Goal: Task Accomplishment & Management: Use online tool/utility

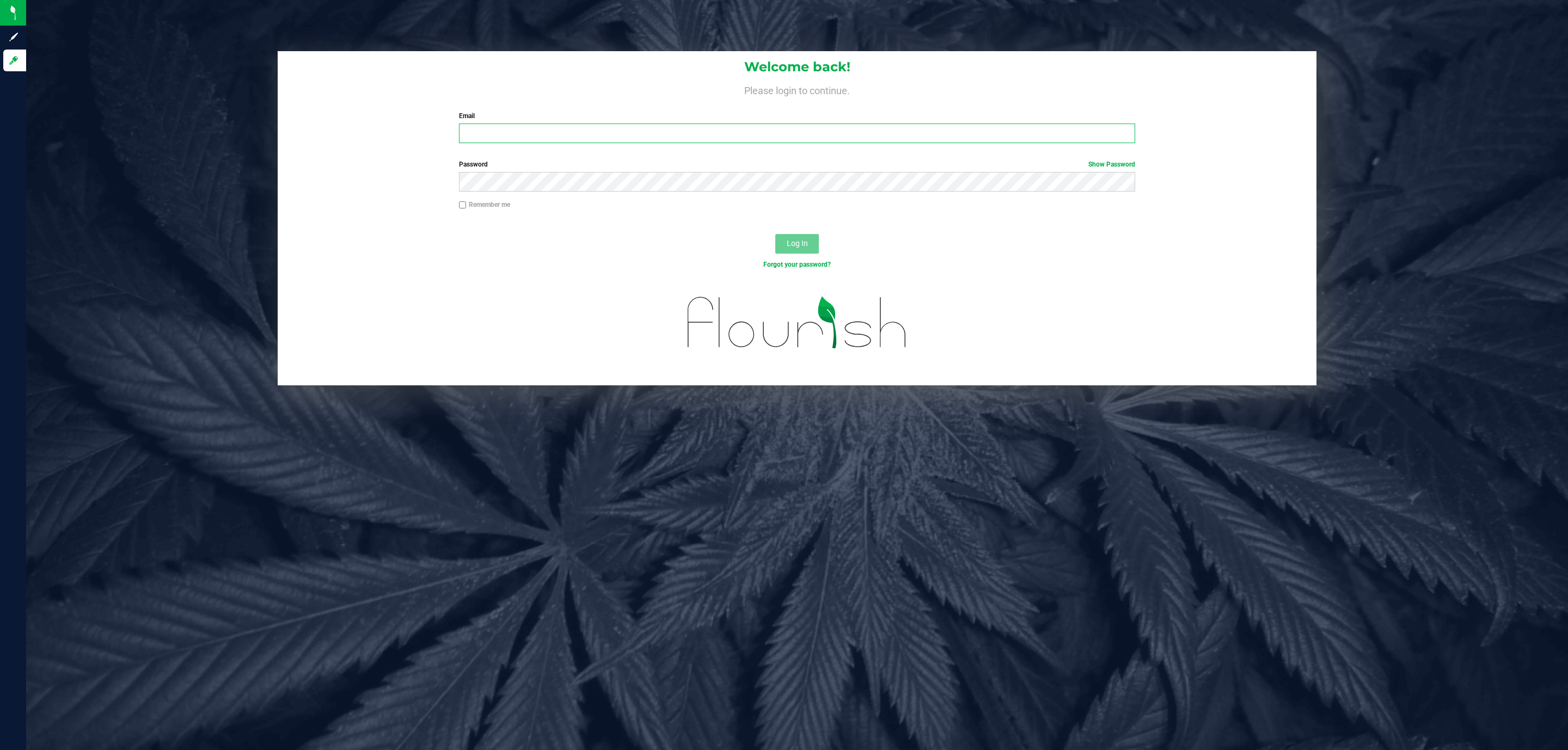
drag, startPoint x: 521, startPoint y: 126, endPoint x: 511, endPoint y: 115, distance: 14.9
click at [517, 126] on input "Email" at bounding box center [796, 133] width 676 height 20
type input "[EMAIL_ADDRESS][DOMAIN_NAME]"
click at [776, 234] on button "Log In" at bounding box center [797, 243] width 43 height 20
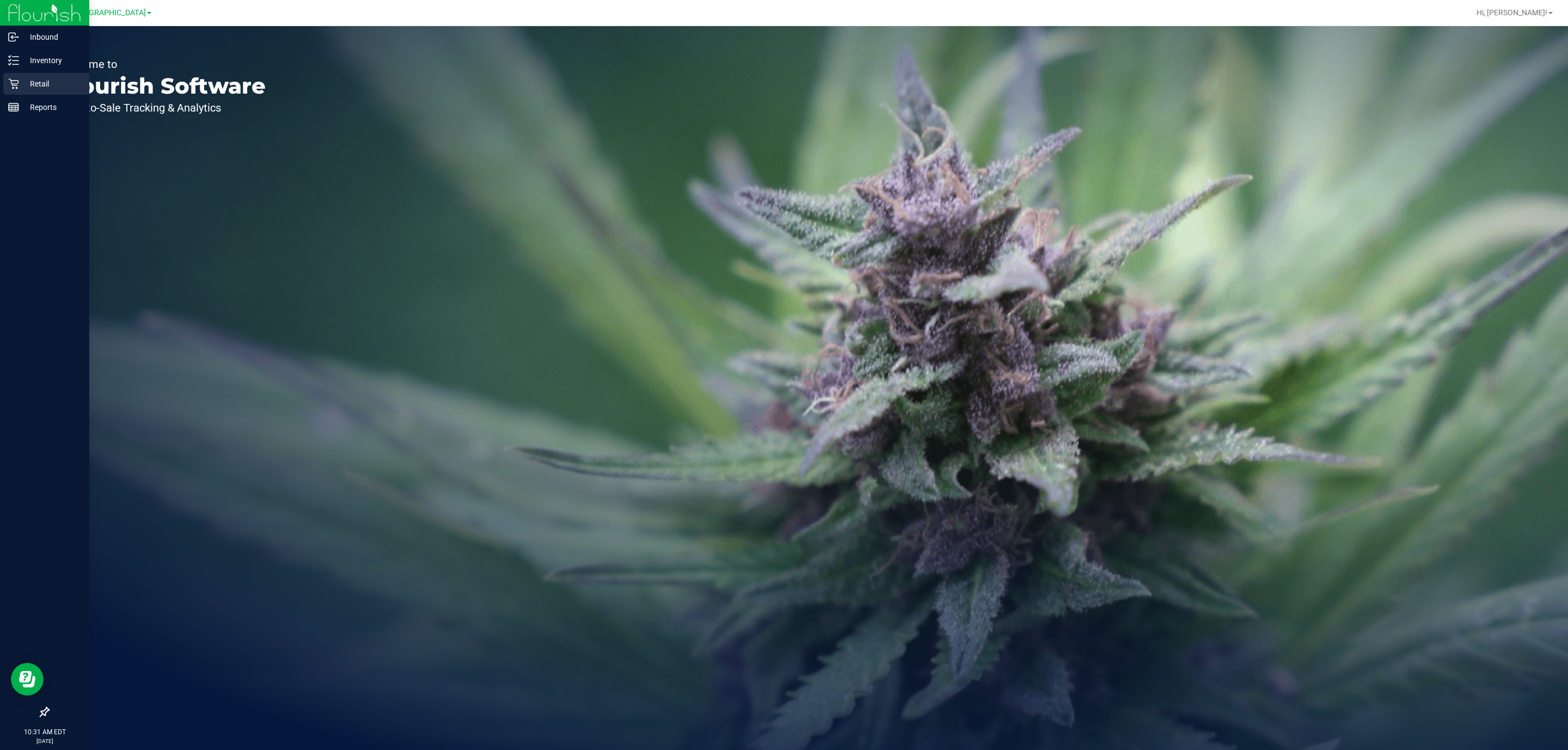
click at [53, 82] on p "Retail" at bounding box center [52, 84] width 66 height 13
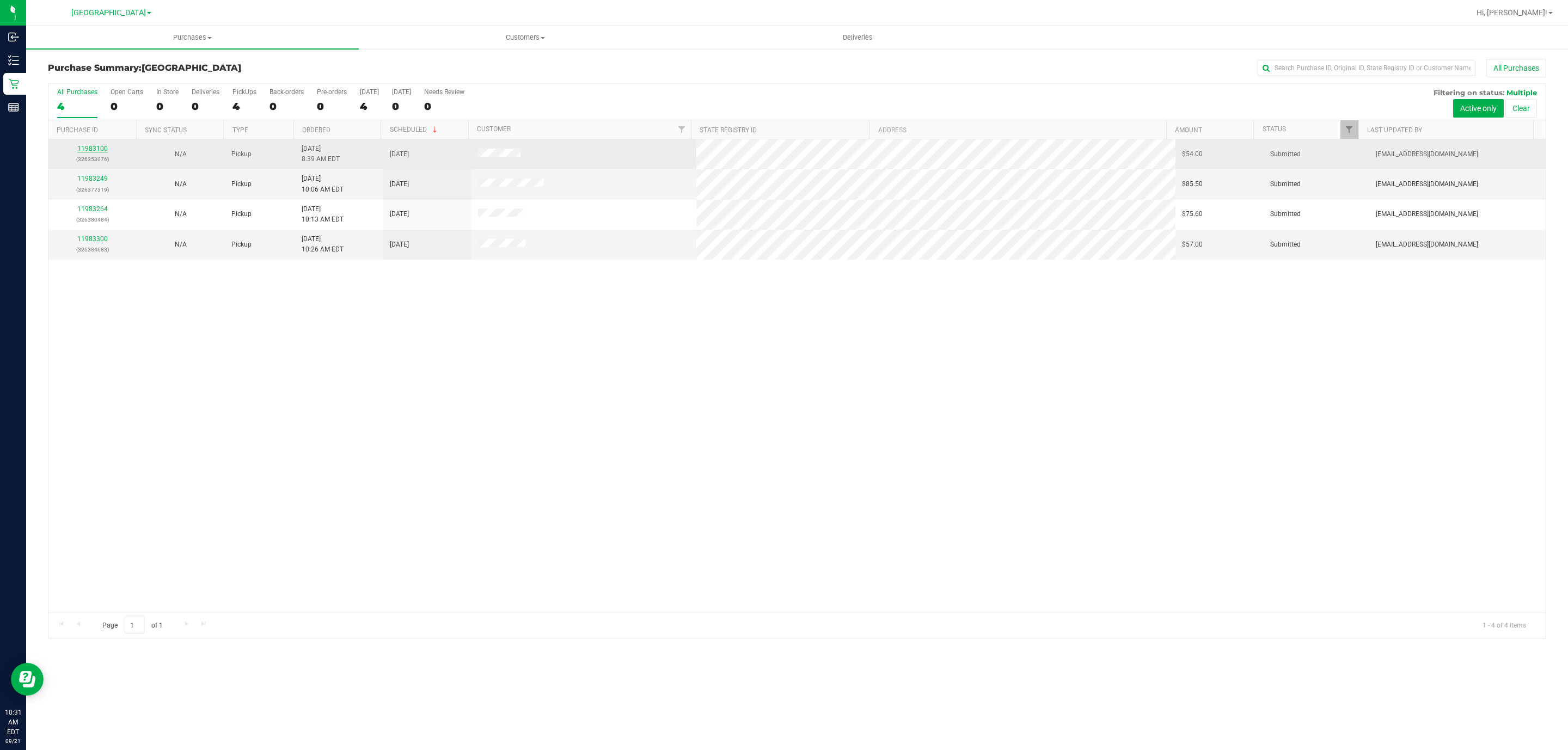
click at [92, 148] on link "11983100" at bounding box center [92, 148] width 30 height 8
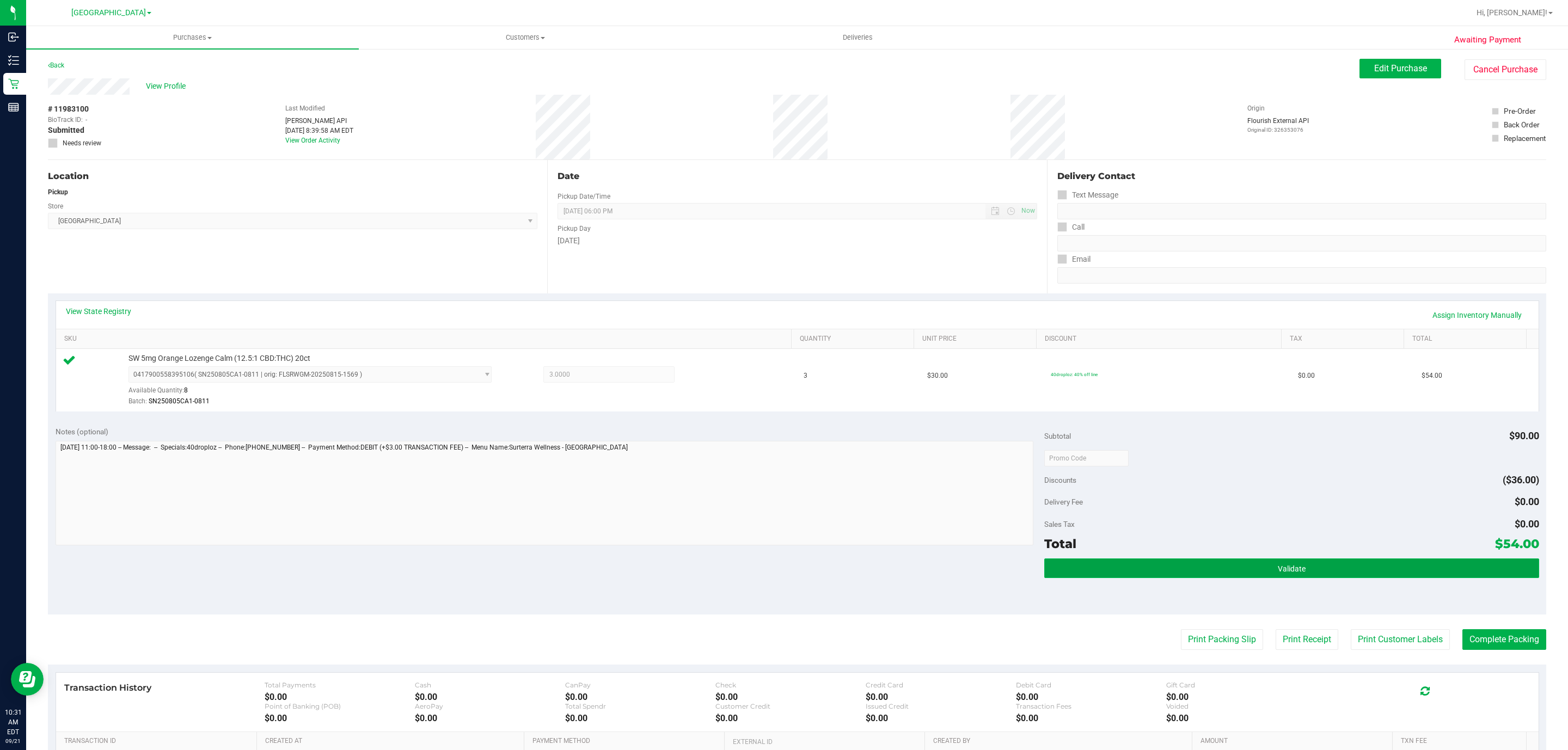
click at [1318, 575] on button "Validate" at bounding box center [1292, 568] width 494 height 20
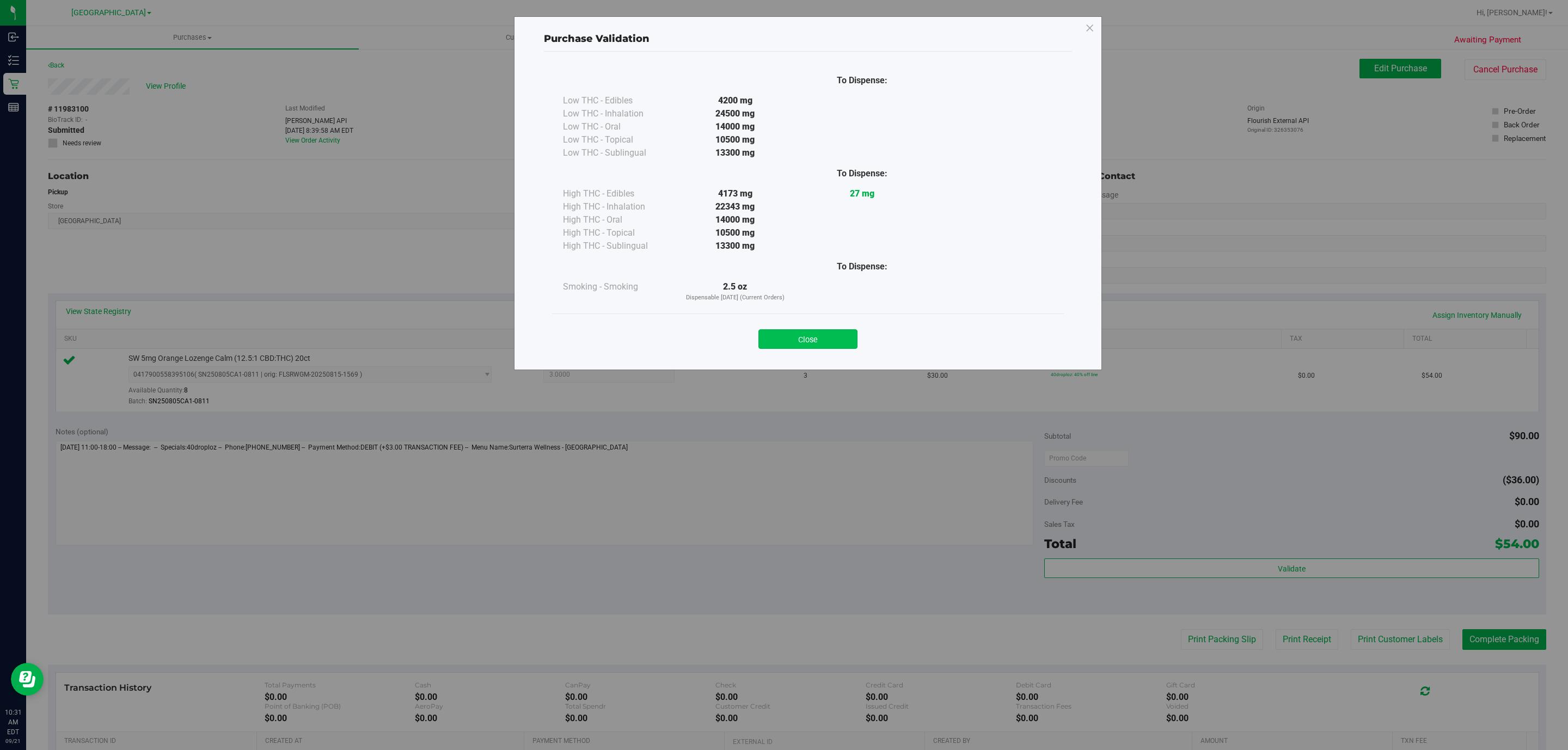
click at [810, 341] on button "Close" at bounding box center [808, 338] width 99 height 20
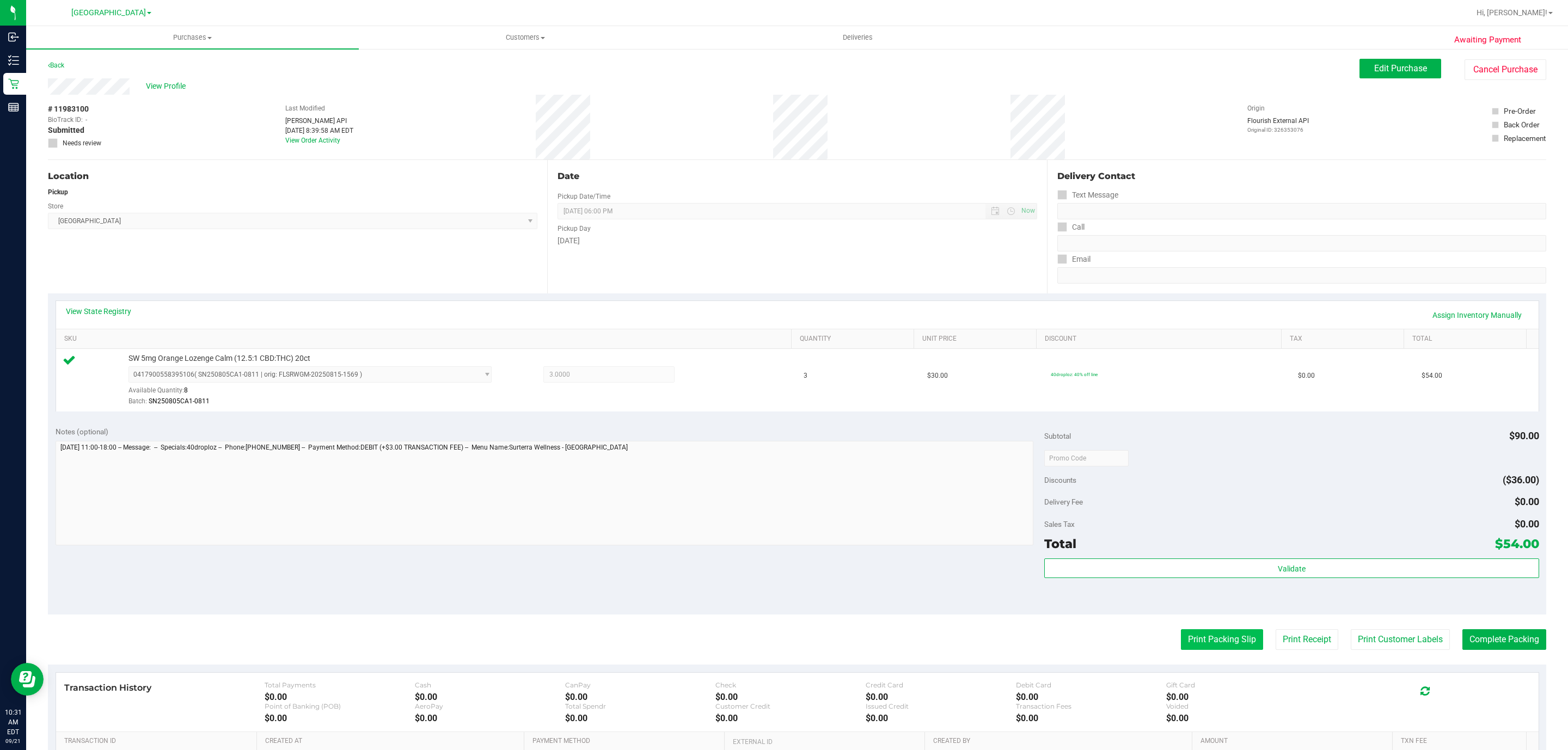
click at [1196, 648] on button "Print Packing Slip" at bounding box center [1221, 640] width 82 height 21
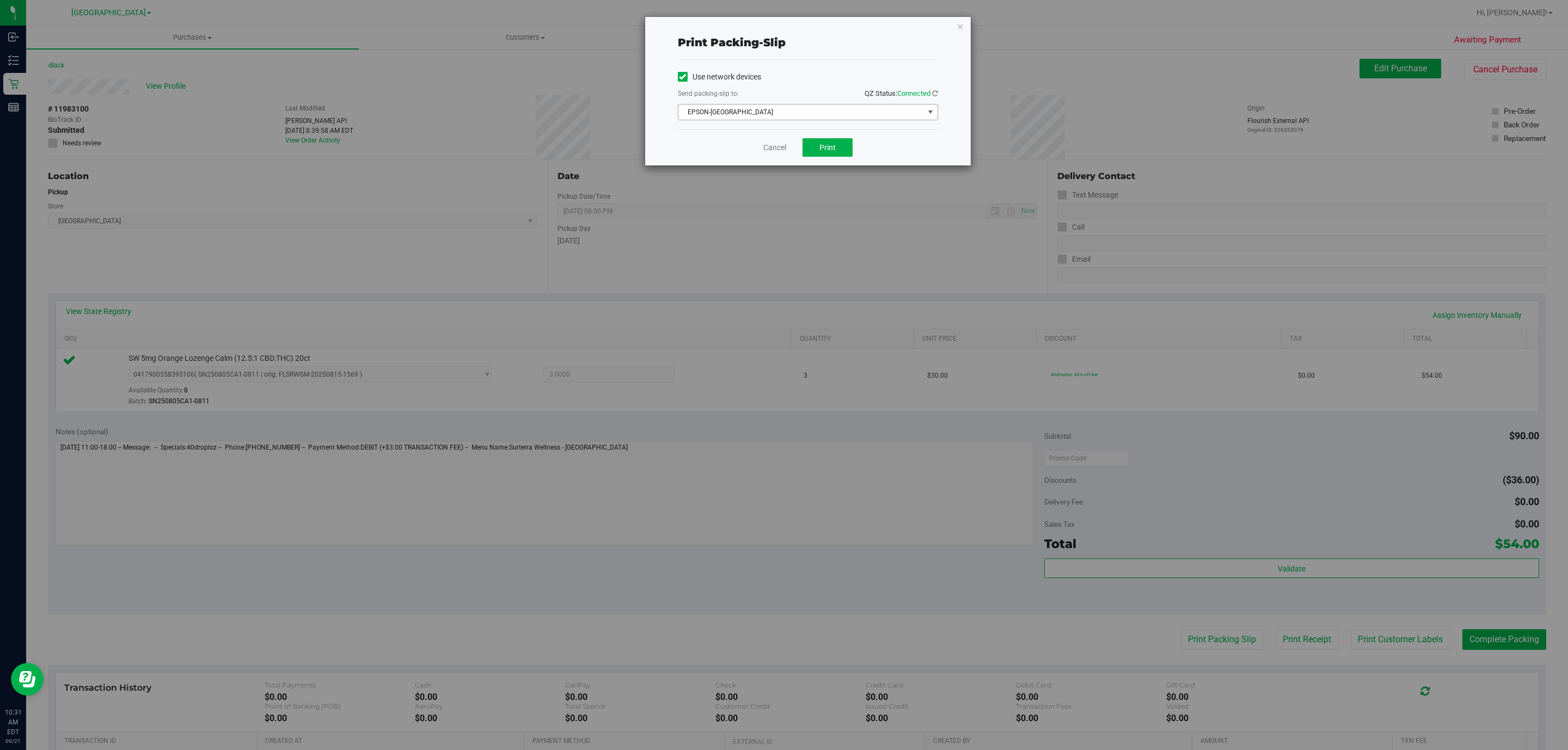
click at [723, 112] on span "EPSON-[GEOGRAPHIC_DATA]" at bounding box center [801, 112] width 245 height 15
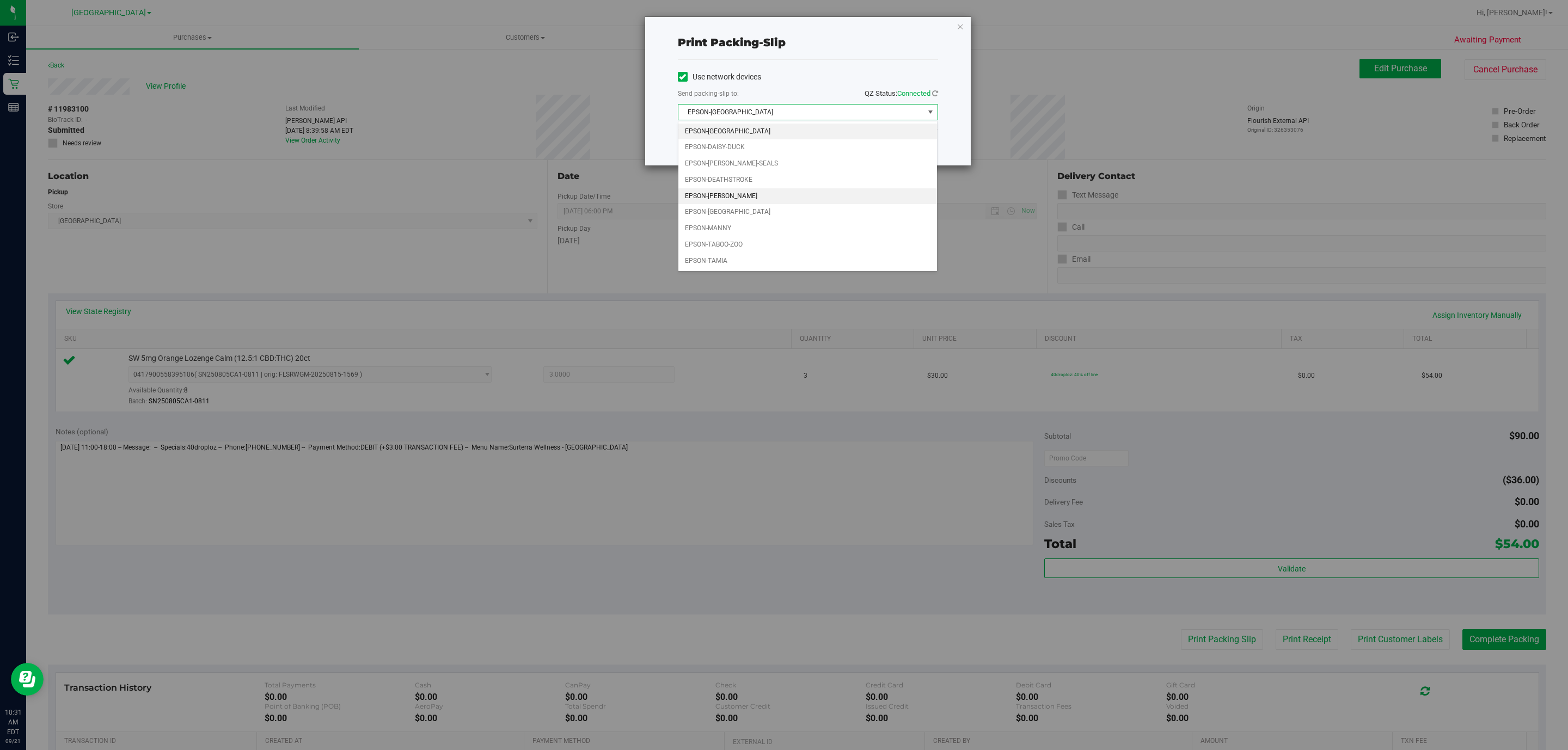
click at [767, 195] on li "EPSON-[PERSON_NAME]" at bounding box center [808, 195] width 259 height 16
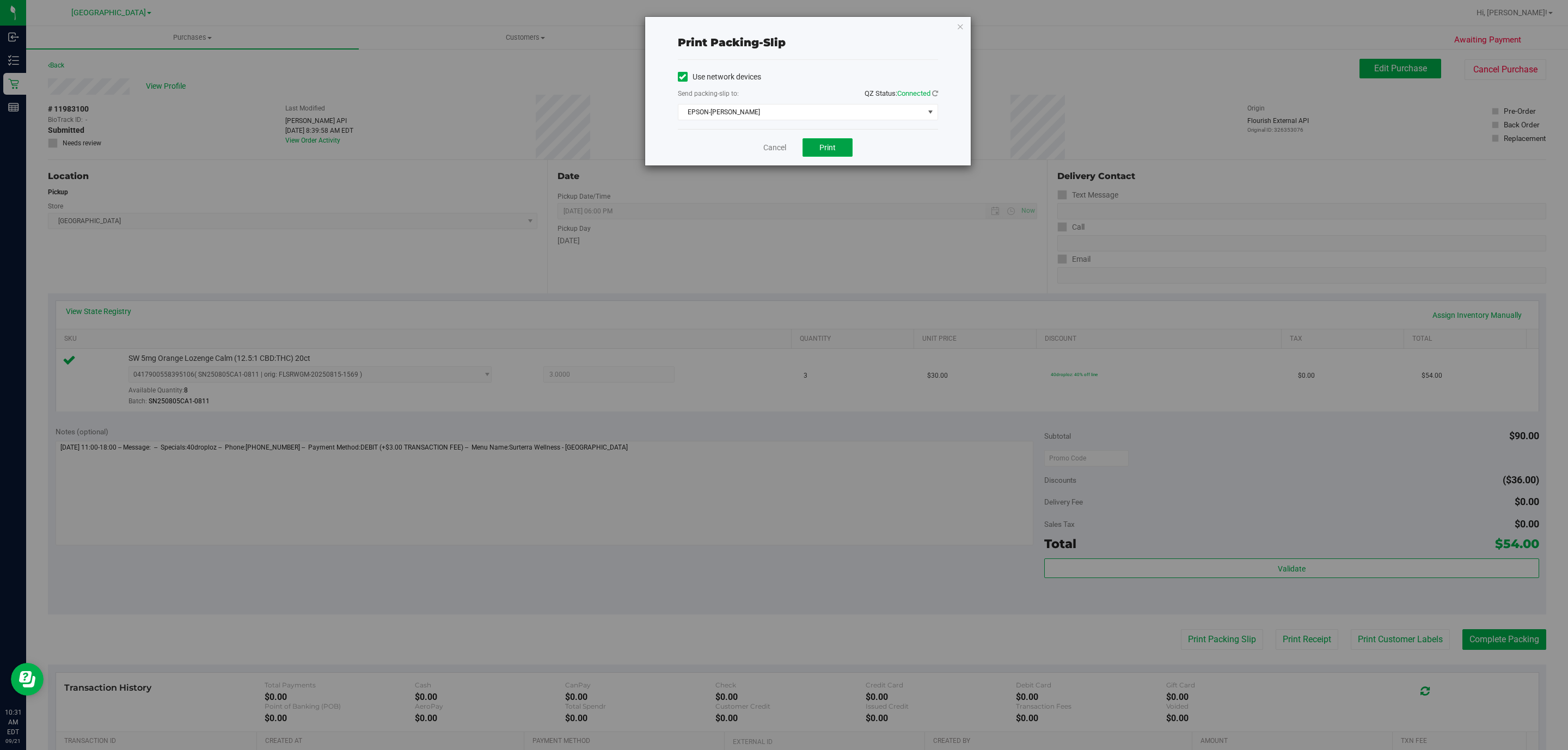
click at [839, 157] on button "Print" at bounding box center [827, 148] width 50 height 19
click at [969, 23] on div "Print packing-slip Use network devices Send packing-slip to: QZ Status: Connect…" at bounding box center [808, 91] width 325 height 148
click at [960, 26] on icon "button" at bounding box center [961, 26] width 8 height 13
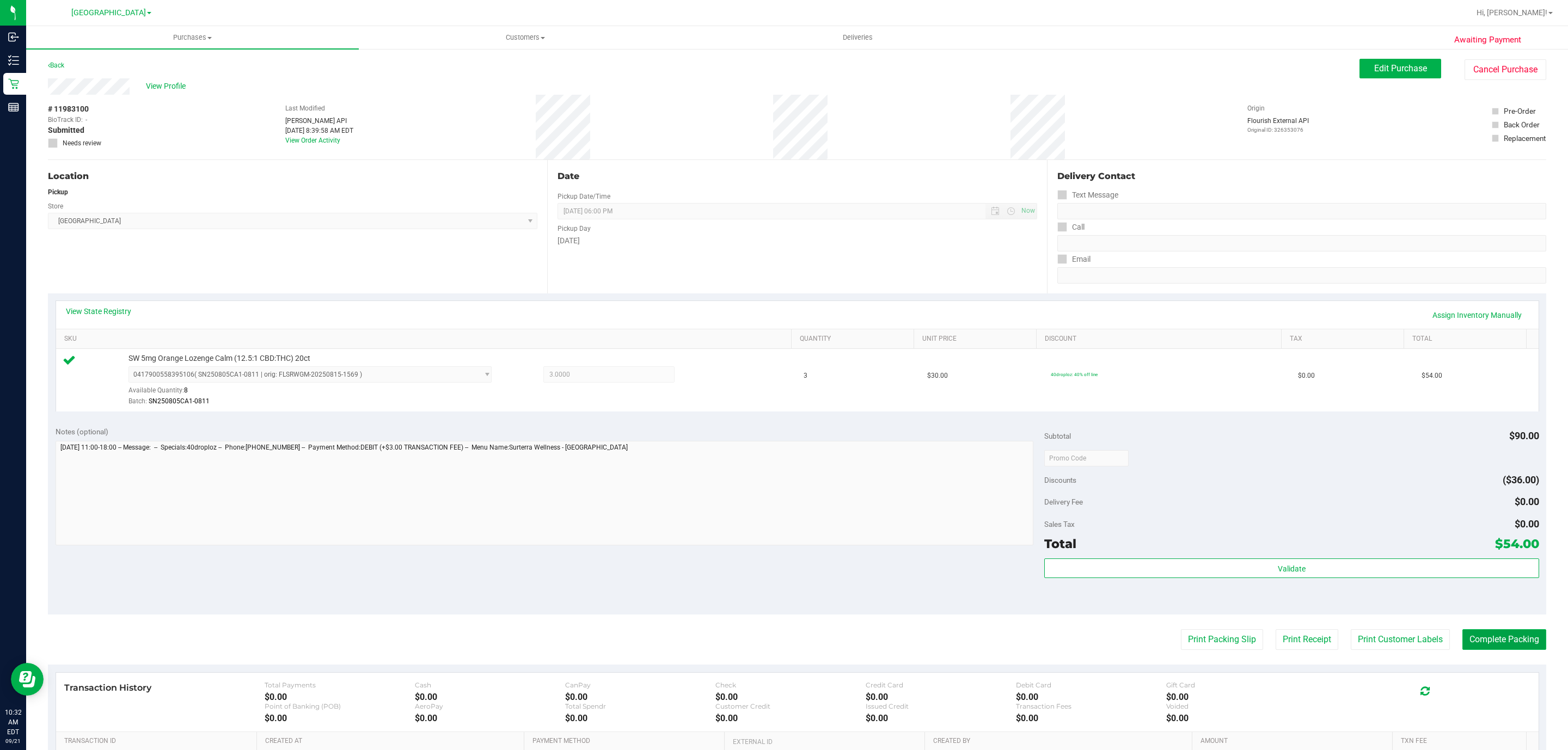
click at [1476, 641] on button "Complete Packing" at bounding box center [1504, 640] width 84 height 21
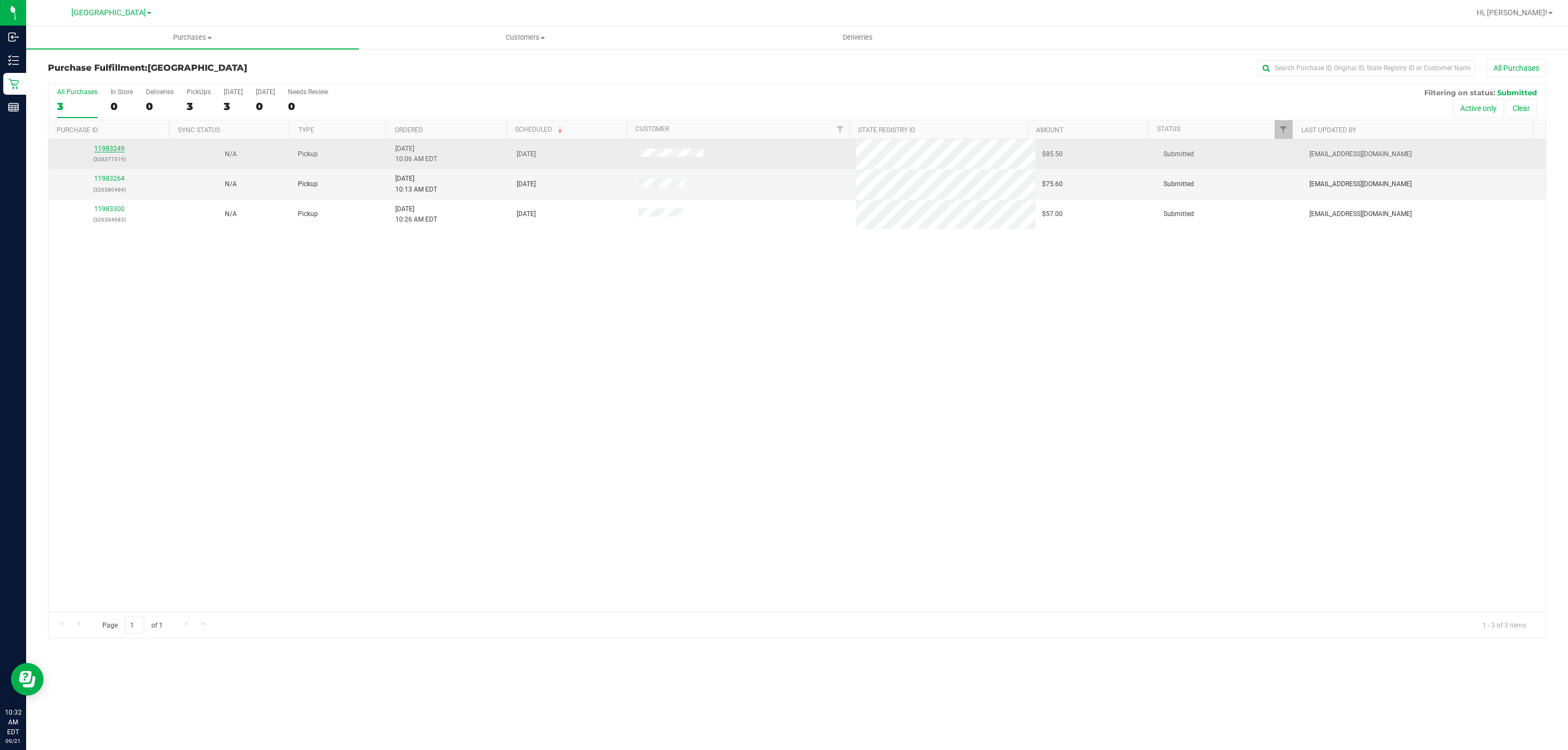
click at [112, 150] on link "11983249" at bounding box center [109, 148] width 30 height 8
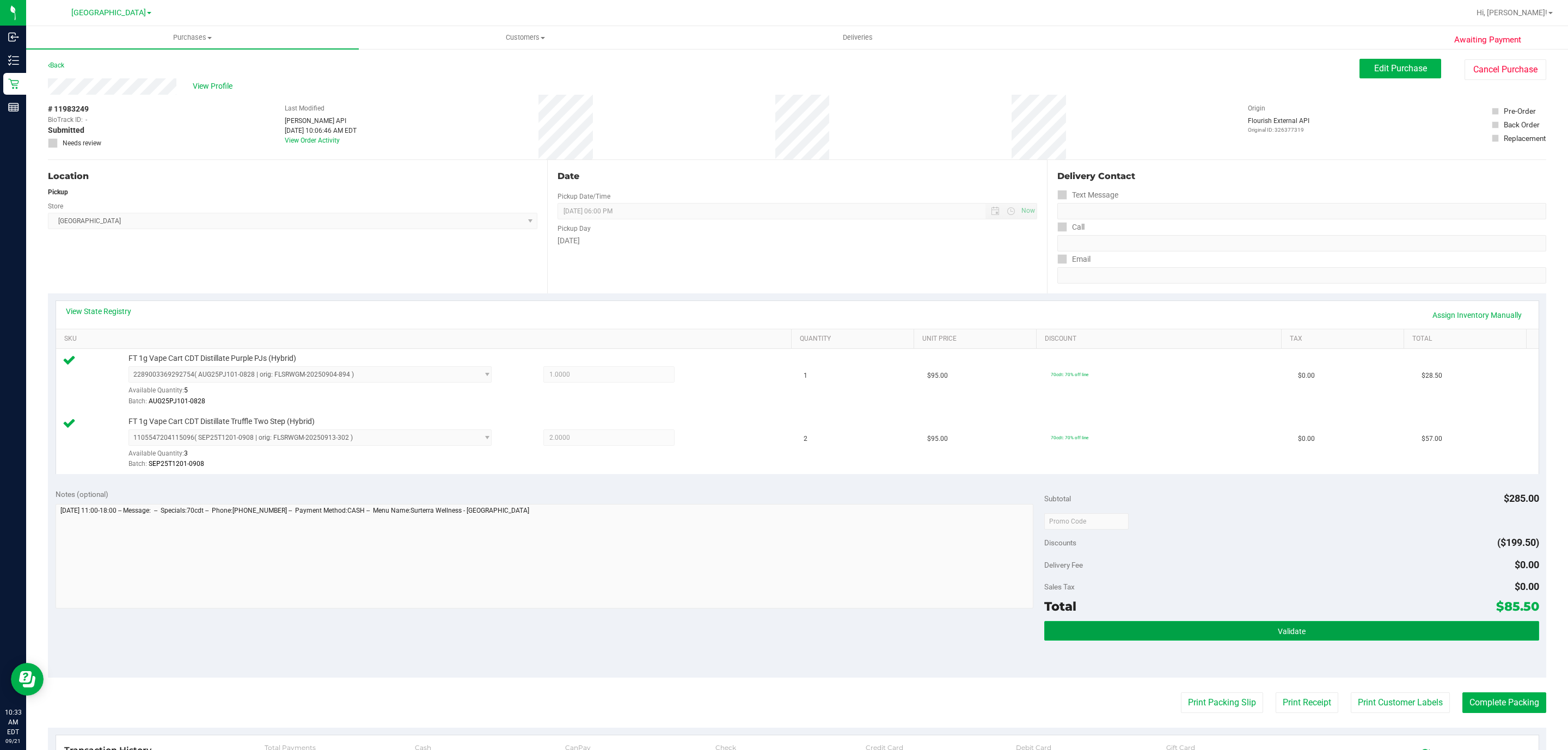
click at [1229, 633] on button "Validate" at bounding box center [1292, 631] width 494 height 20
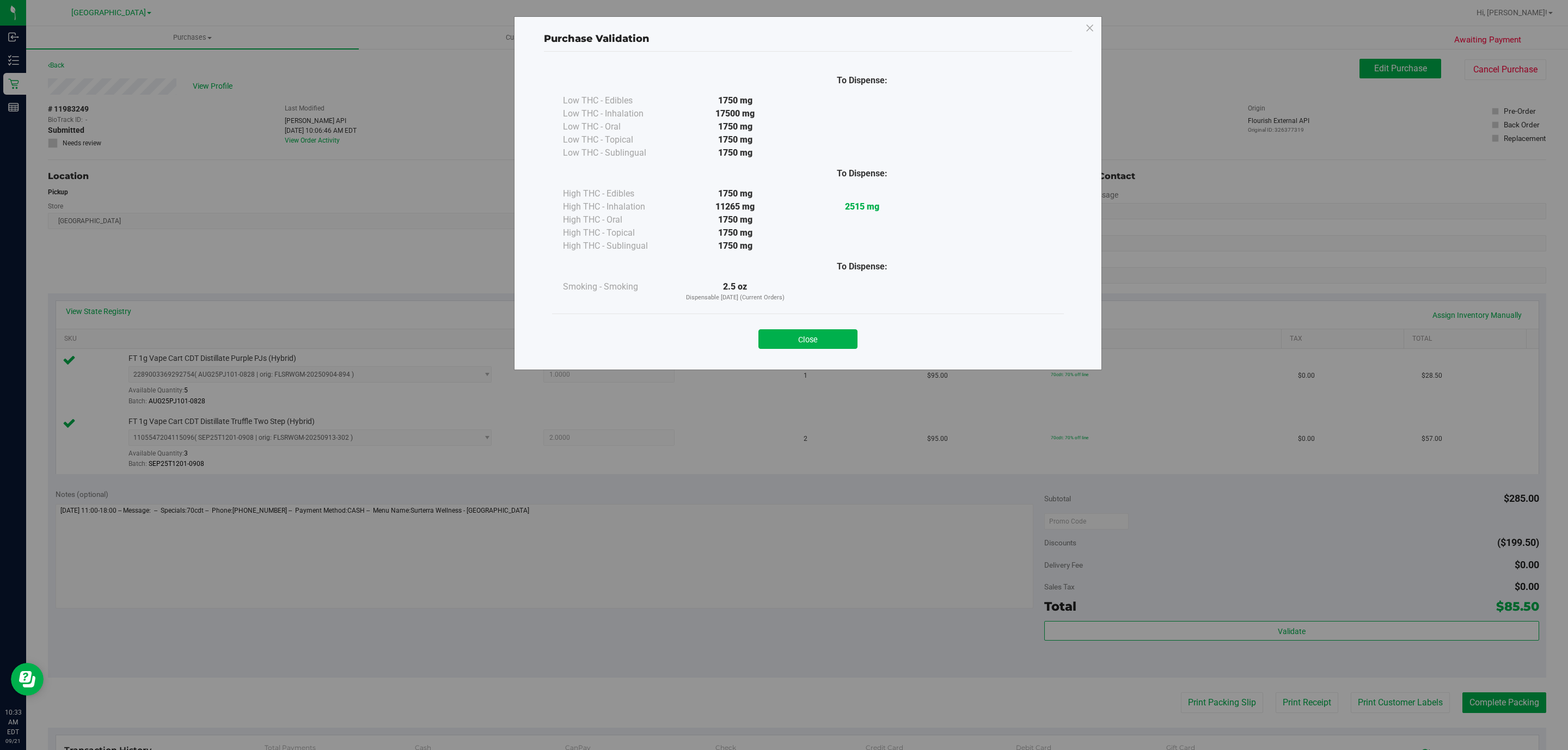
click at [792, 327] on div "Close" at bounding box center [808, 336] width 495 height 27
click at [790, 343] on button "Close" at bounding box center [808, 338] width 99 height 20
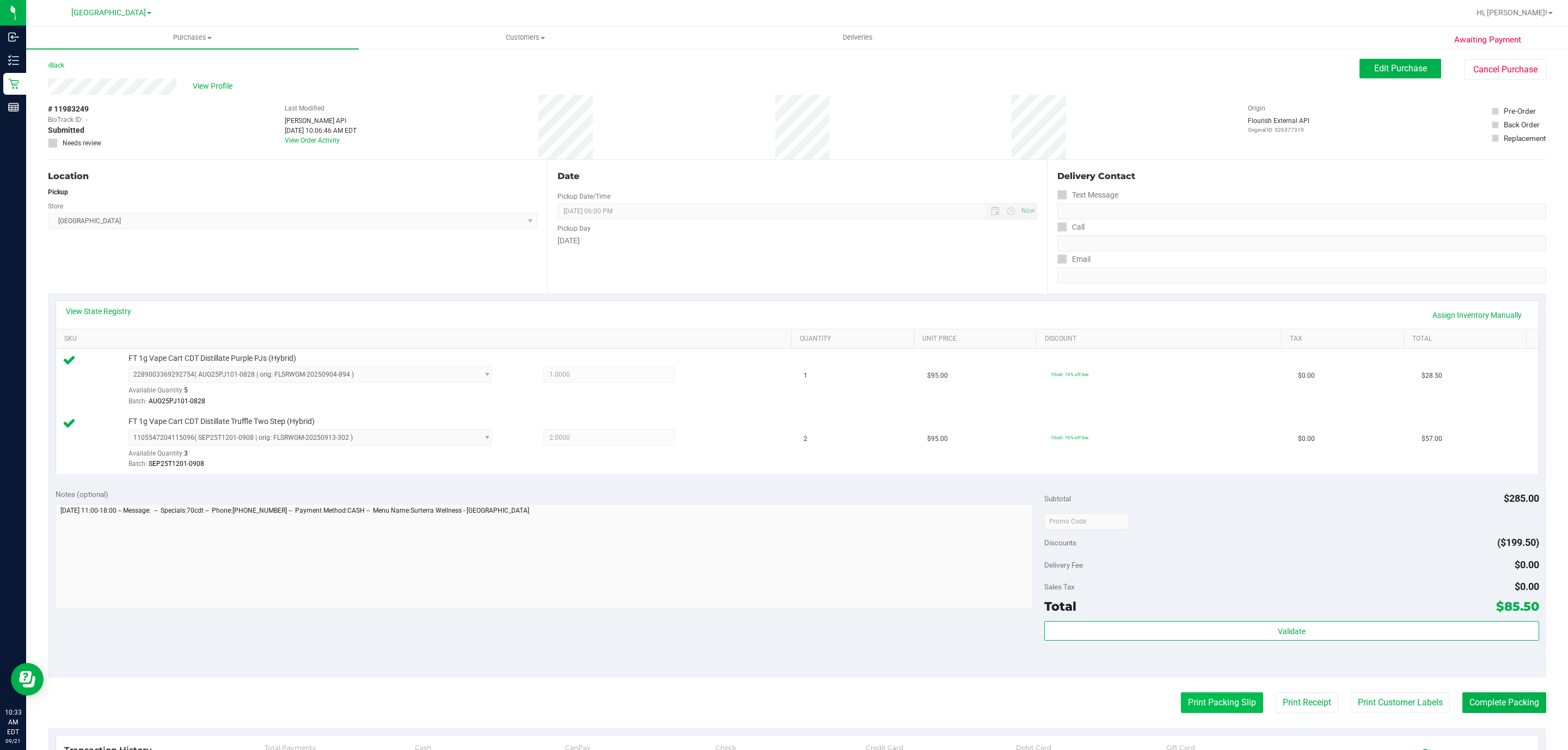
click at [1202, 707] on button "Print Packing Slip" at bounding box center [1221, 703] width 82 height 21
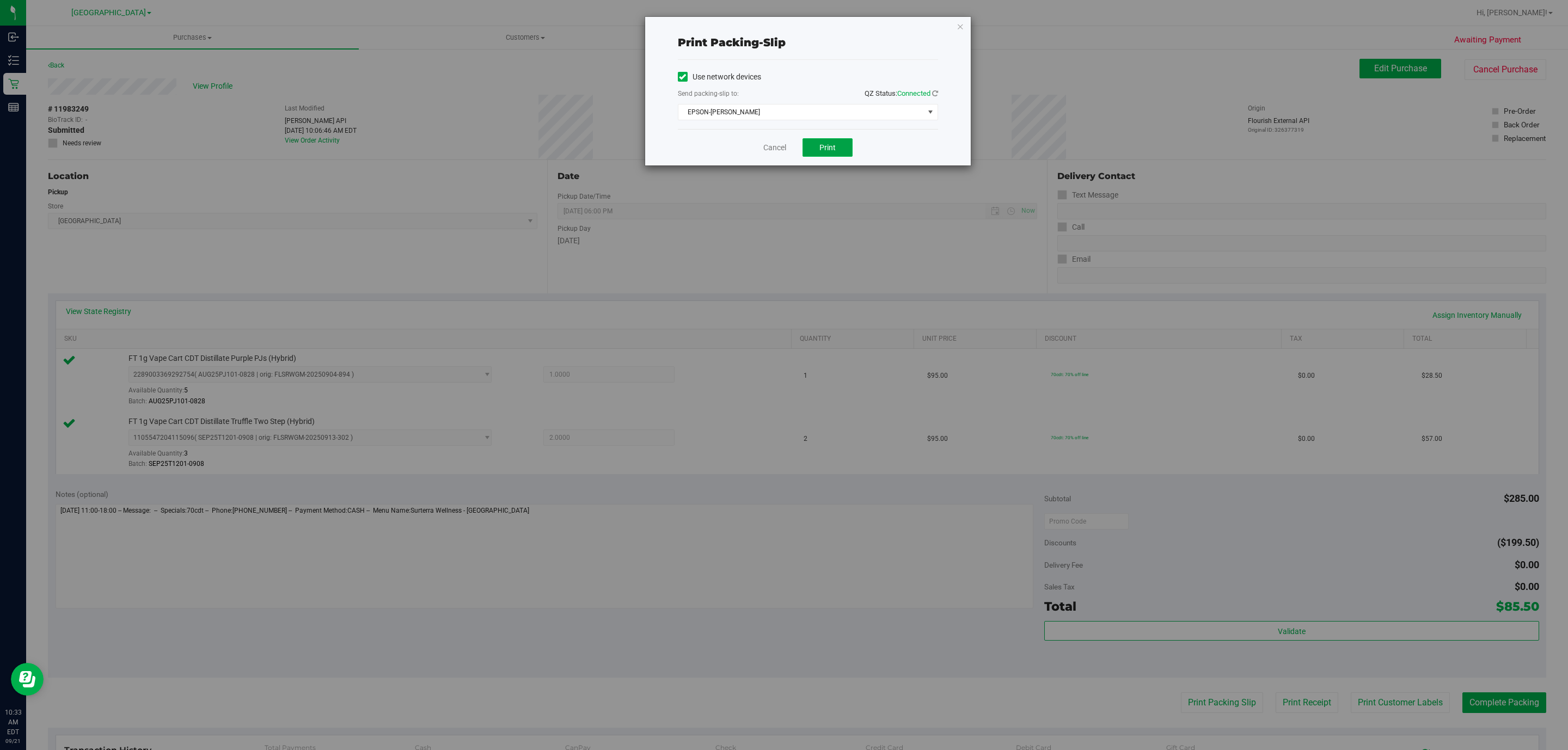
click at [846, 150] on button "Print" at bounding box center [827, 148] width 50 height 19
click at [961, 28] on icon "button" at bounding box center [961, 26] width 8 height 13
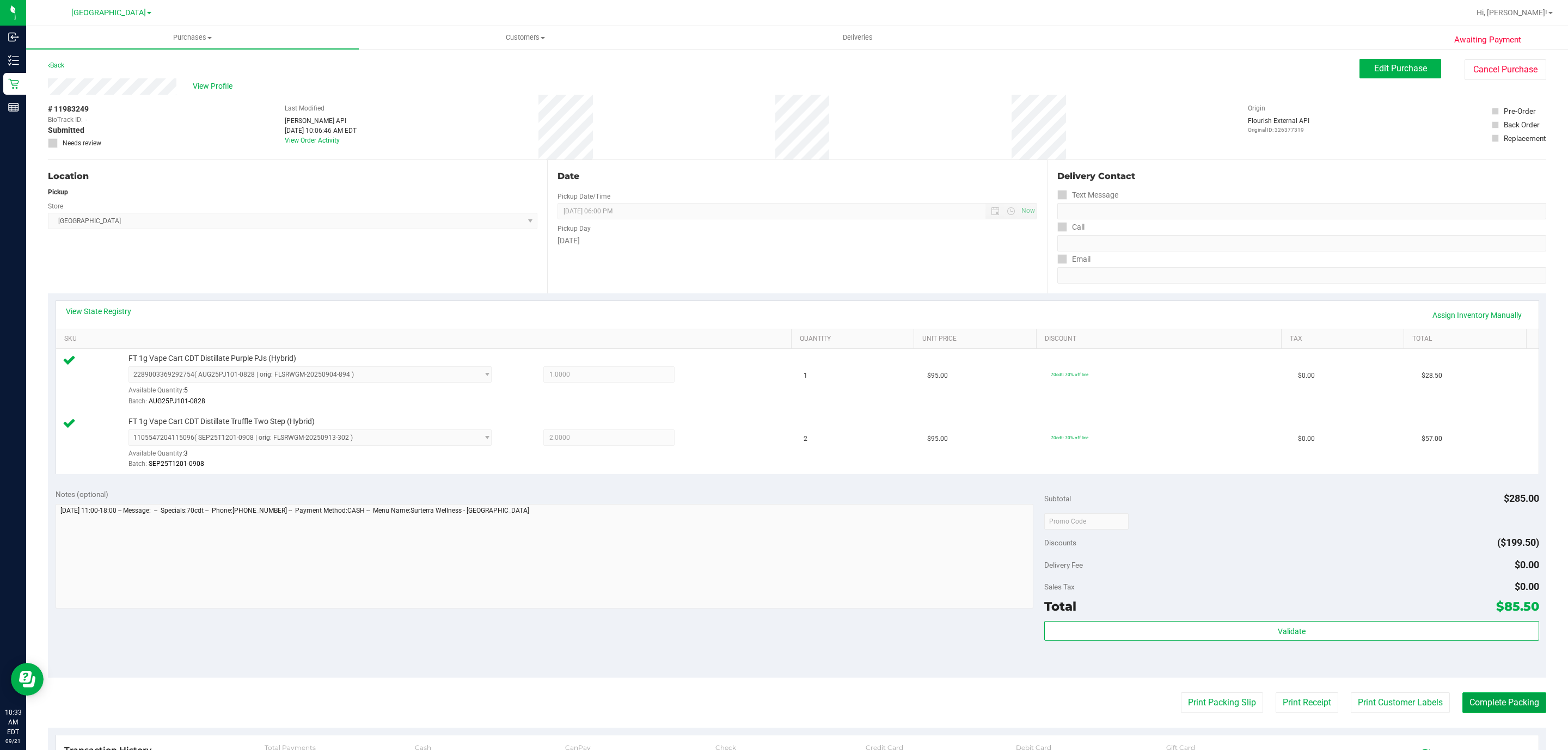
click at [1507, 709] on button "Complete Packing" at bounding box center [1504, 703] width 84 height 21
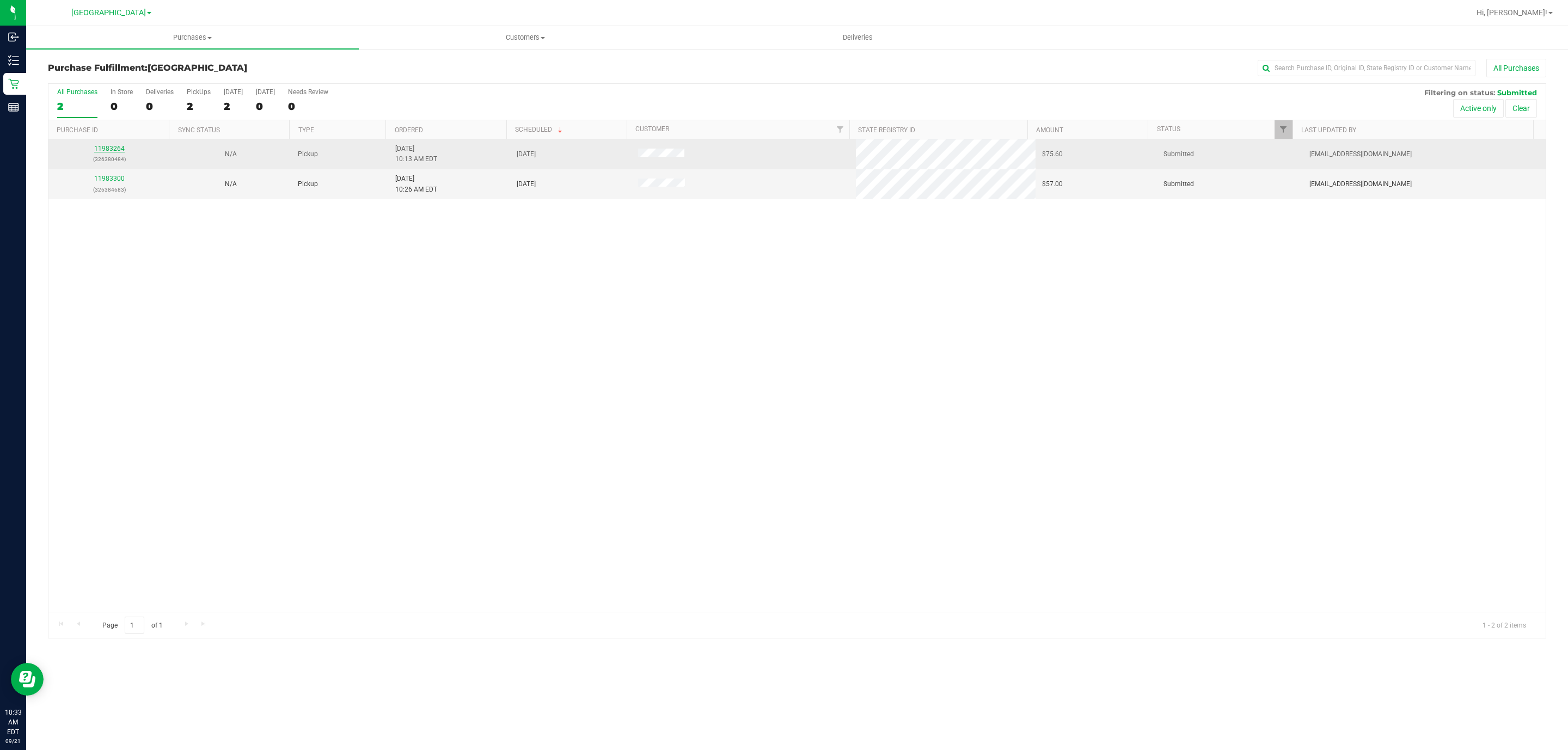
click at [106, 150] on link "11983264" at bounding box center [109, 148] width 30 height 8
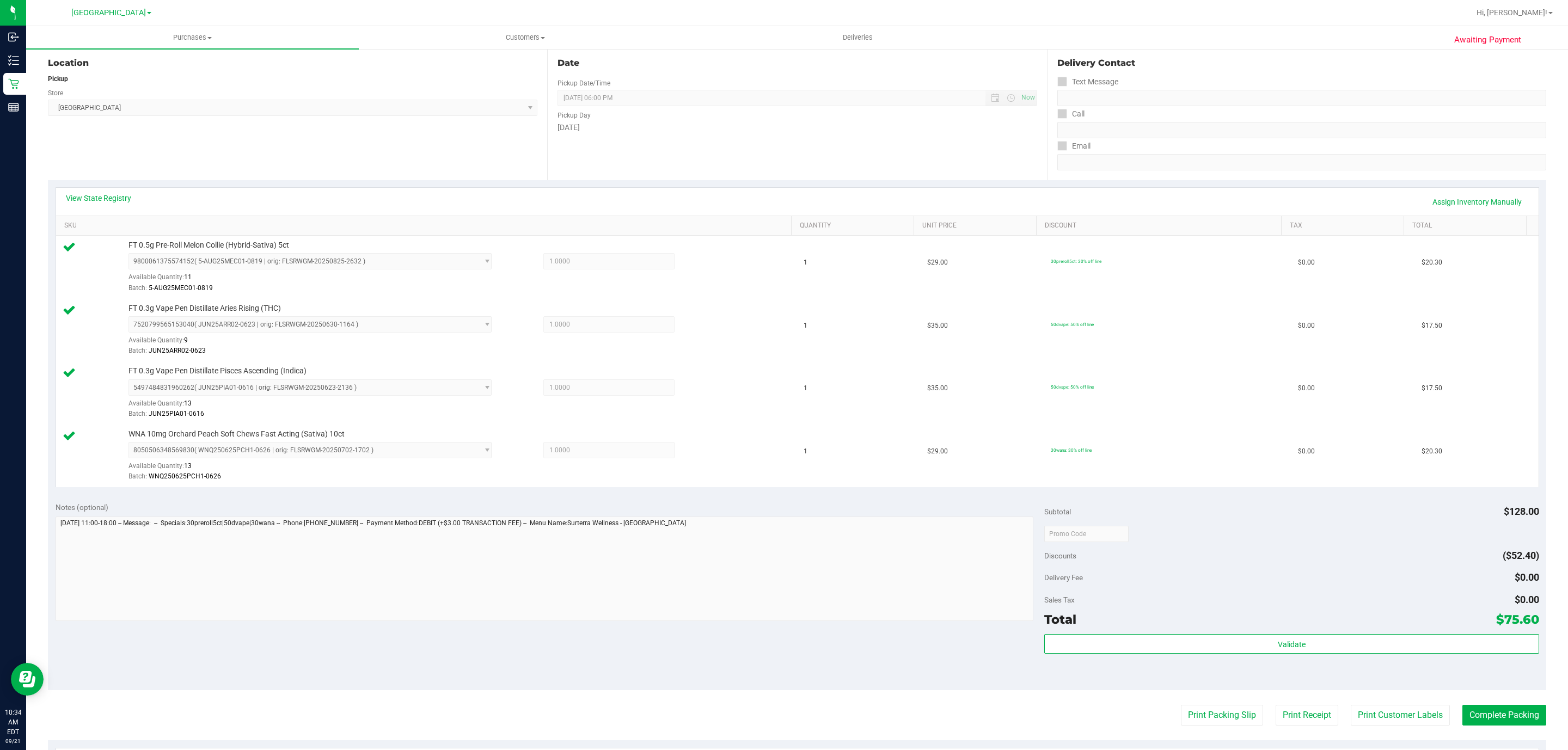
scroll to position [245, 0]
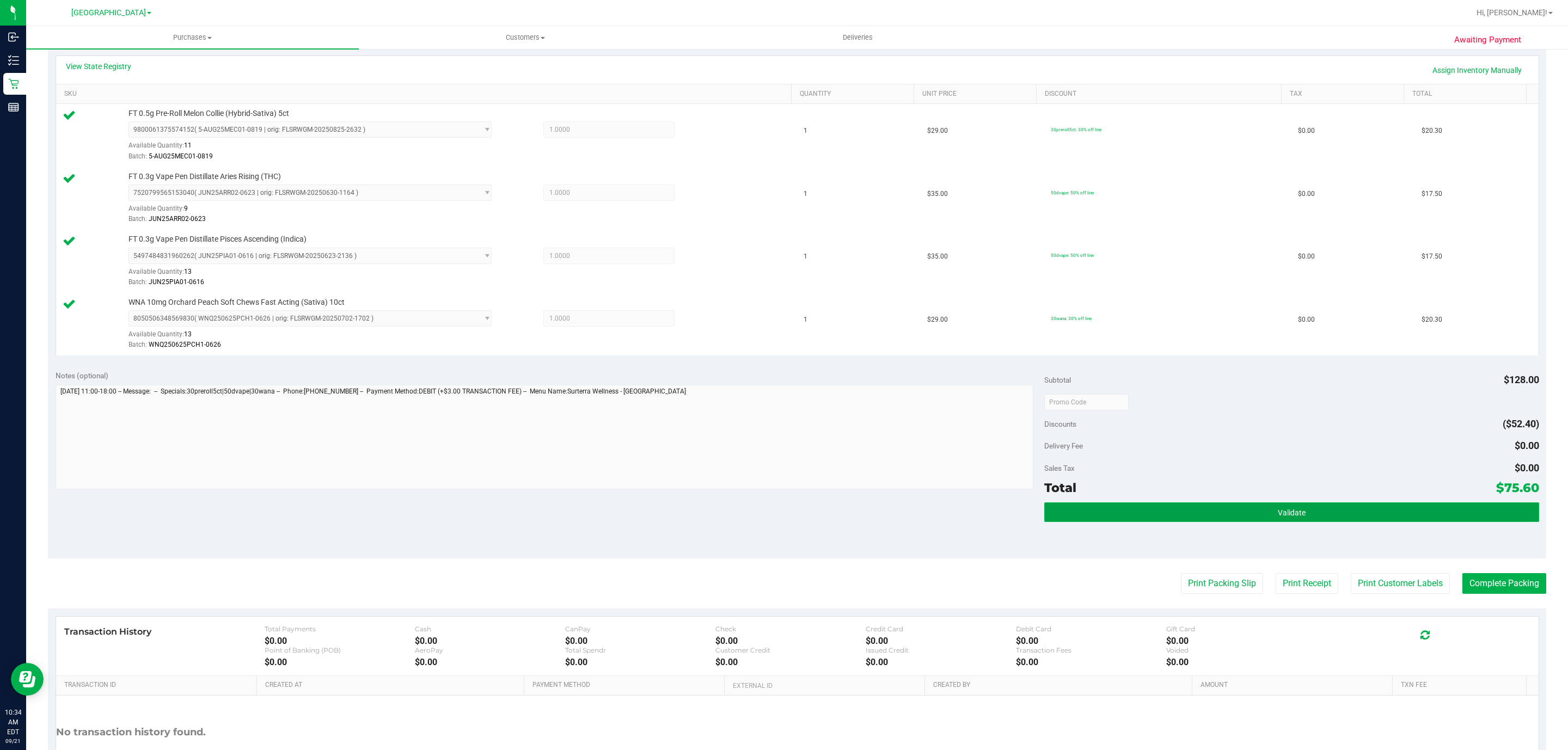
click at [1238, 518] on button "Validate" at bounding box center [1292, 512] width 494 height 20
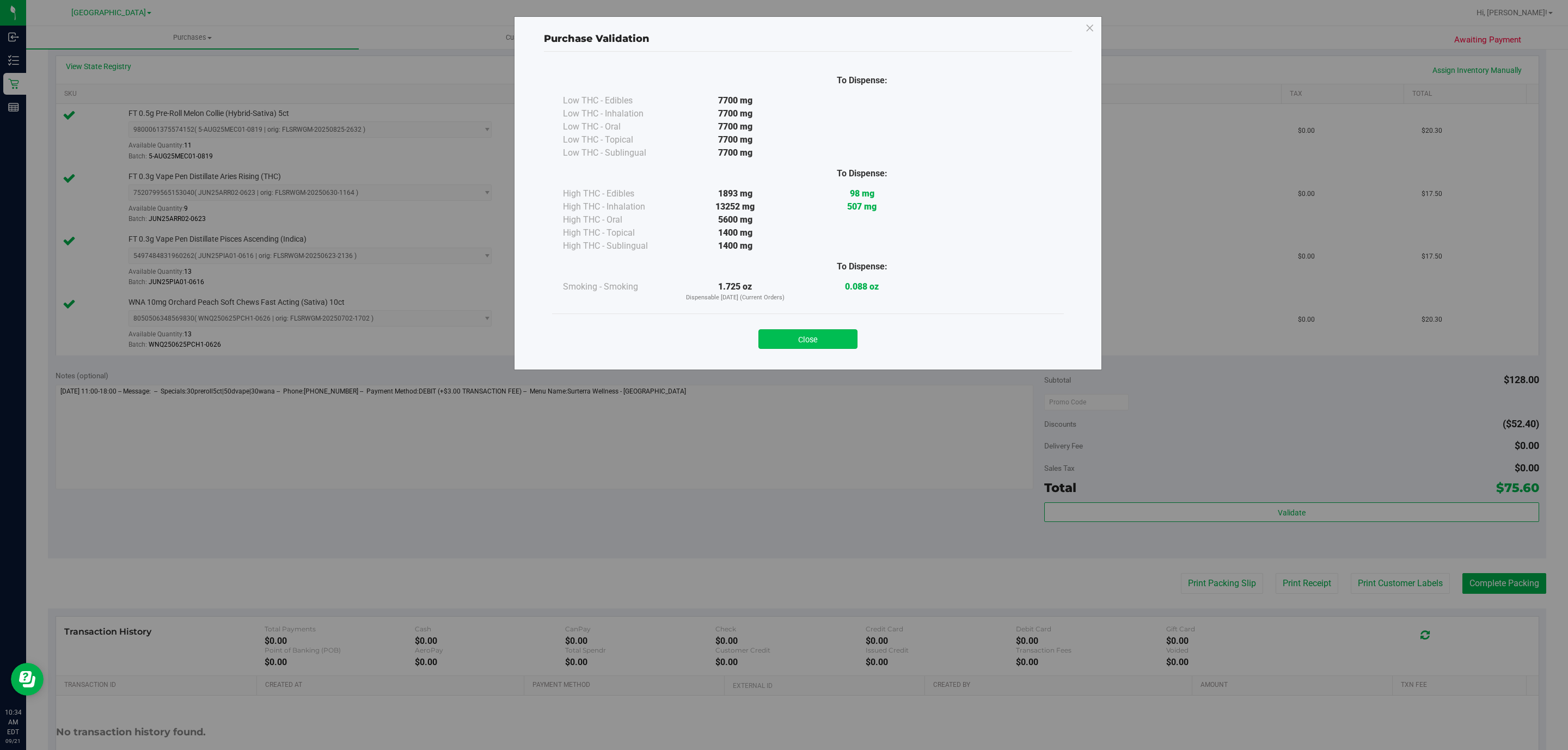
click at [786, 333] on button "Close" at bounding box center [808, 338] width 99 height 20
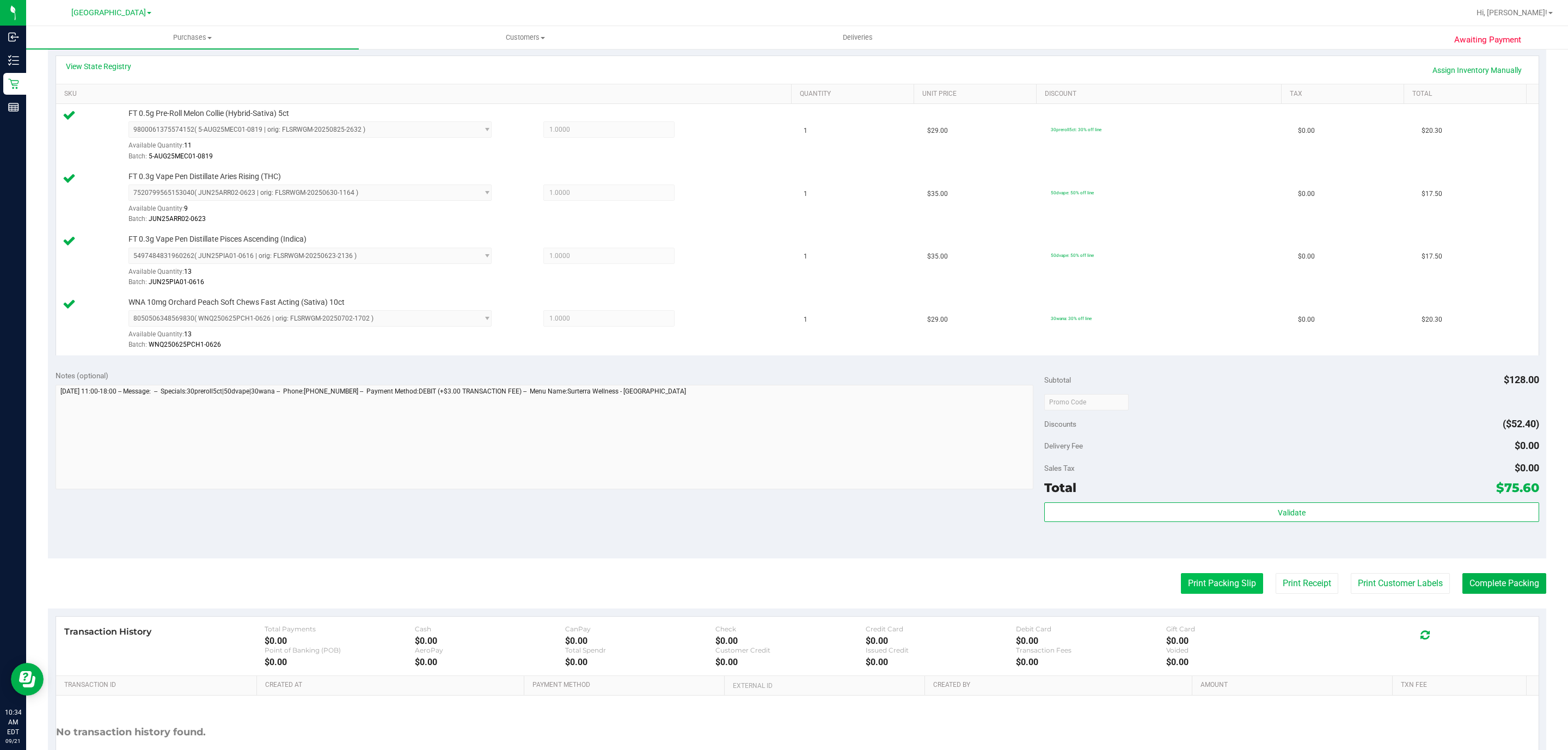
click at [1181, 594] on button "Print Packing Slip" at bounding box center [1221, 584] width 82 height 21
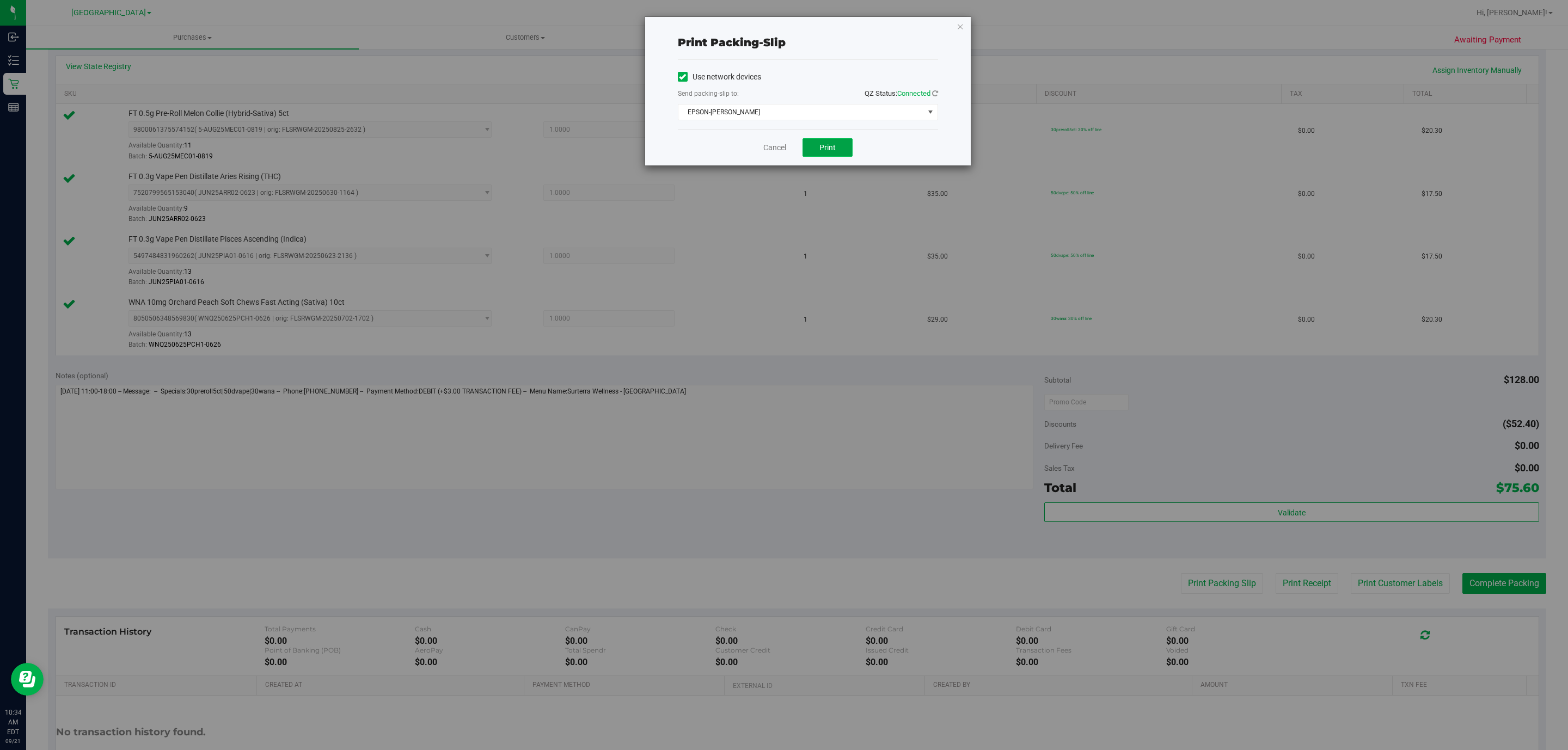
drag, startPoint x: 826, startPoint y: 144, endPoint x: 823, endPoint y: 150, distance: 6.7
click at [827, 148] on span "Print" at bounding box center [827, 147] width 16 height 8
click at [961, 26] on icon "button" at bounding box center [961, 26] width 8 height 13
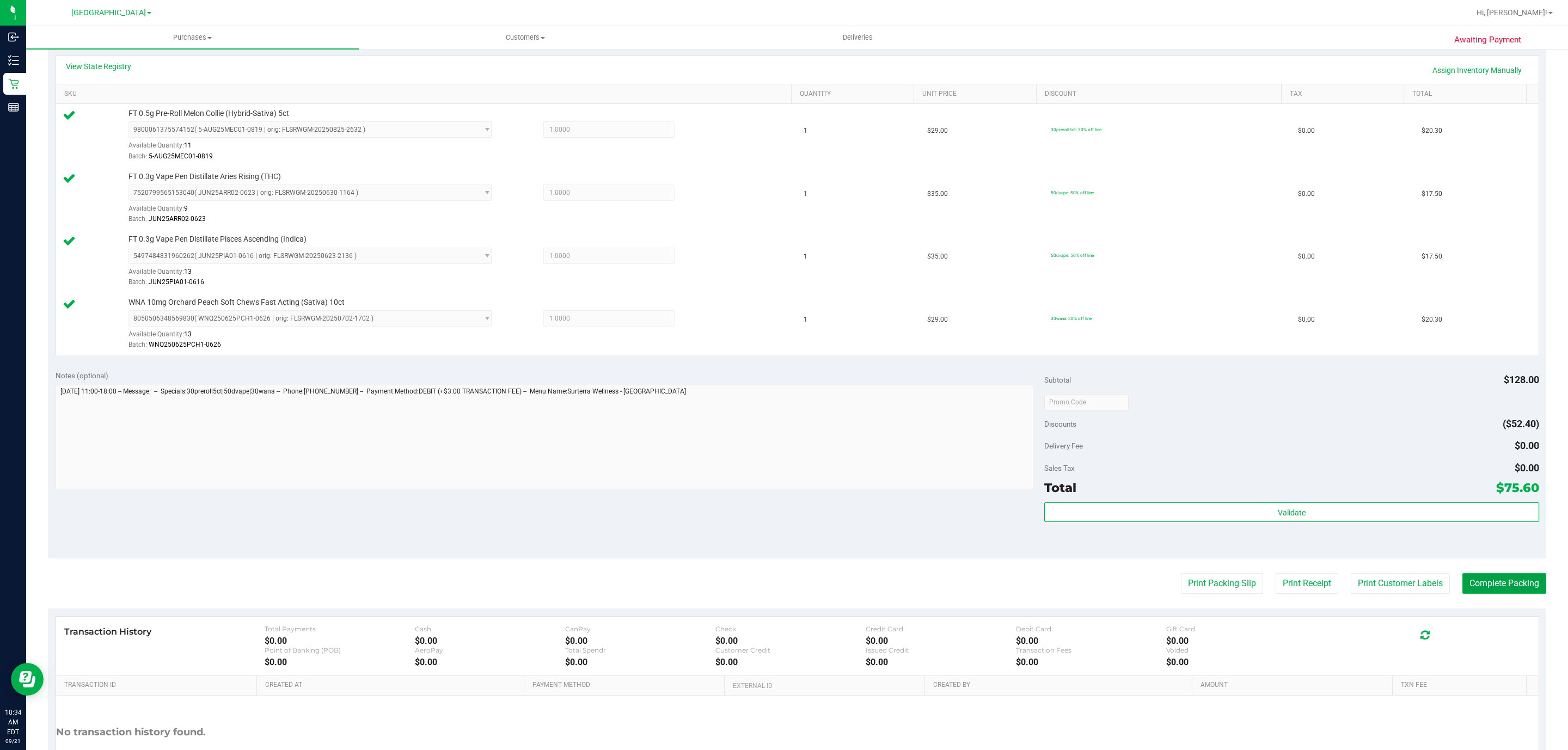
click at [1504, 594] on button "Complete Packing" at bounding box center [1504, 584] width 84 height 21
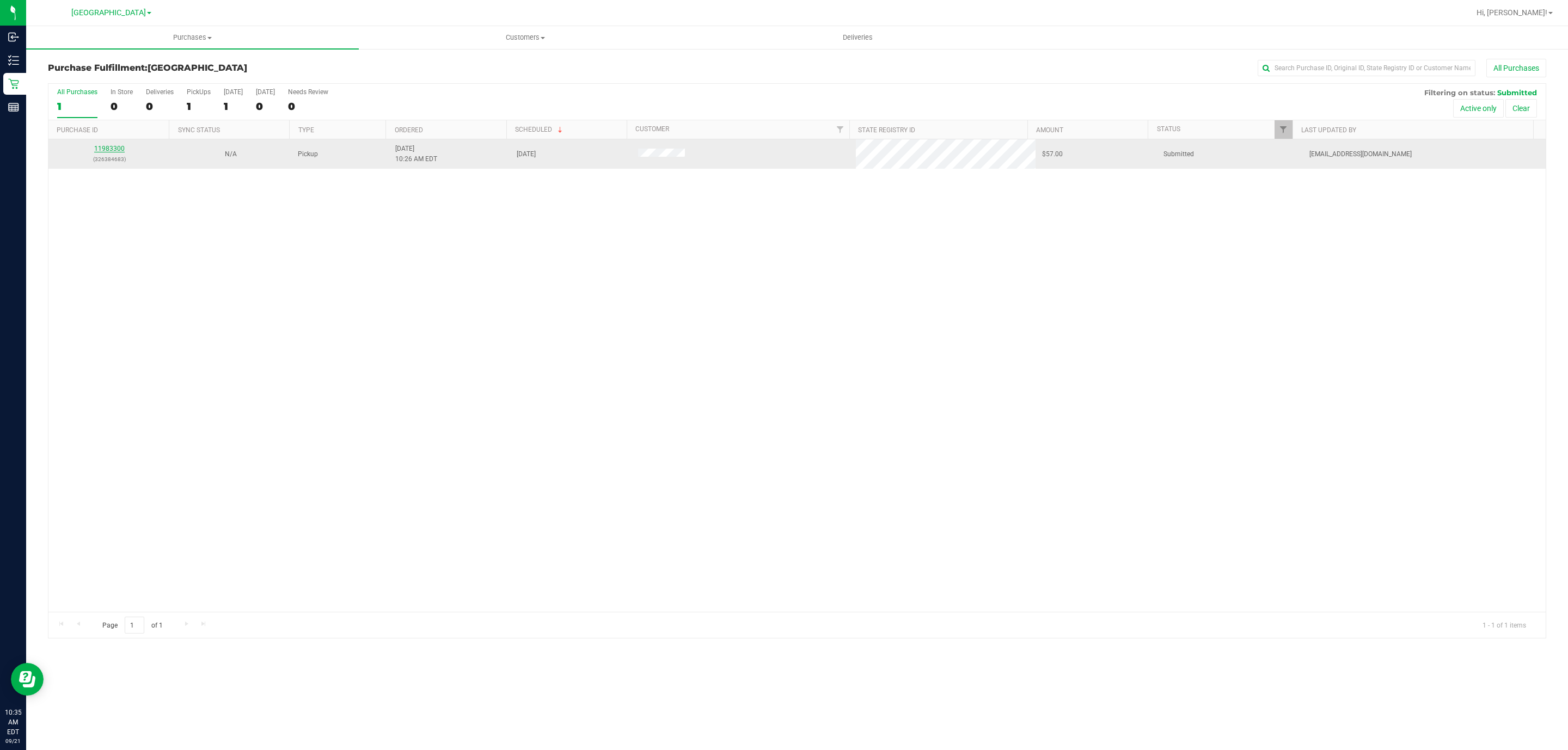
click at [102, 148] on link "11983300" at bounding box center [109, 148] width 30 height 8
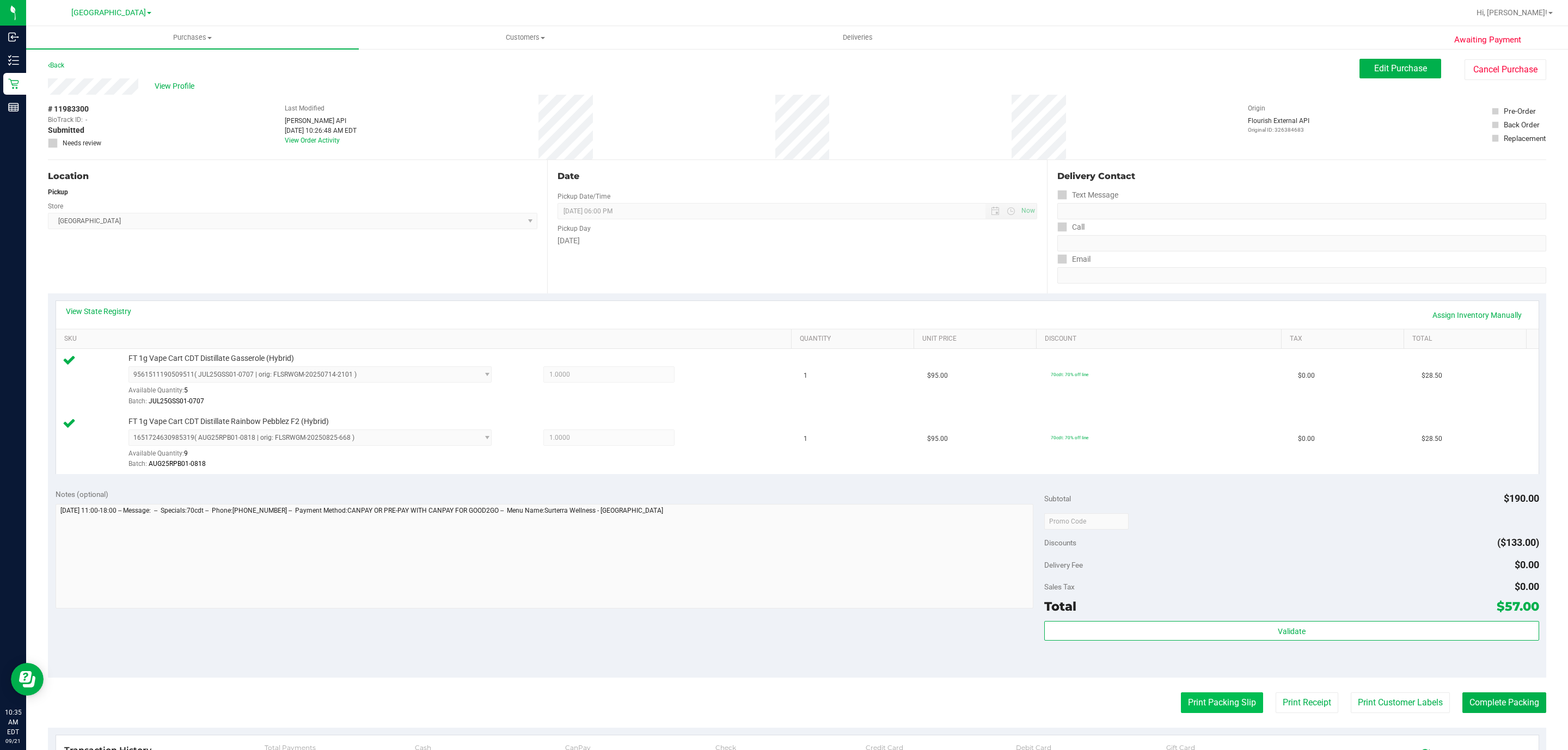
click at [1202, 708] on button "Print Packing Slip" at bounding box center [1221, 703] width 82 height 21
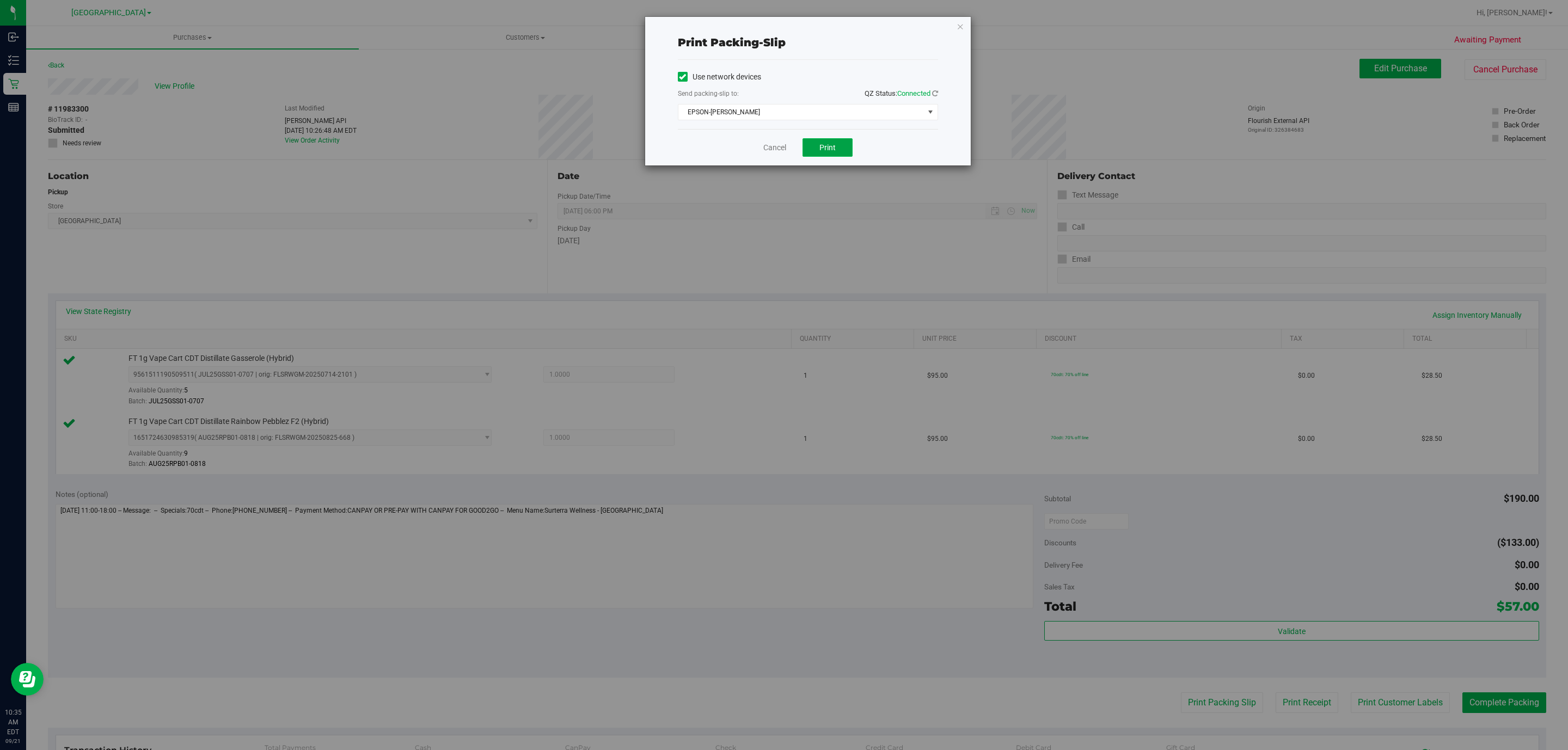
click at [826, 150] on span "Print" at bounding box center [827, 147] width 16 height 8
click at [957, 26] on icon "button" at bounding box center [961, 26] width 8 height 13
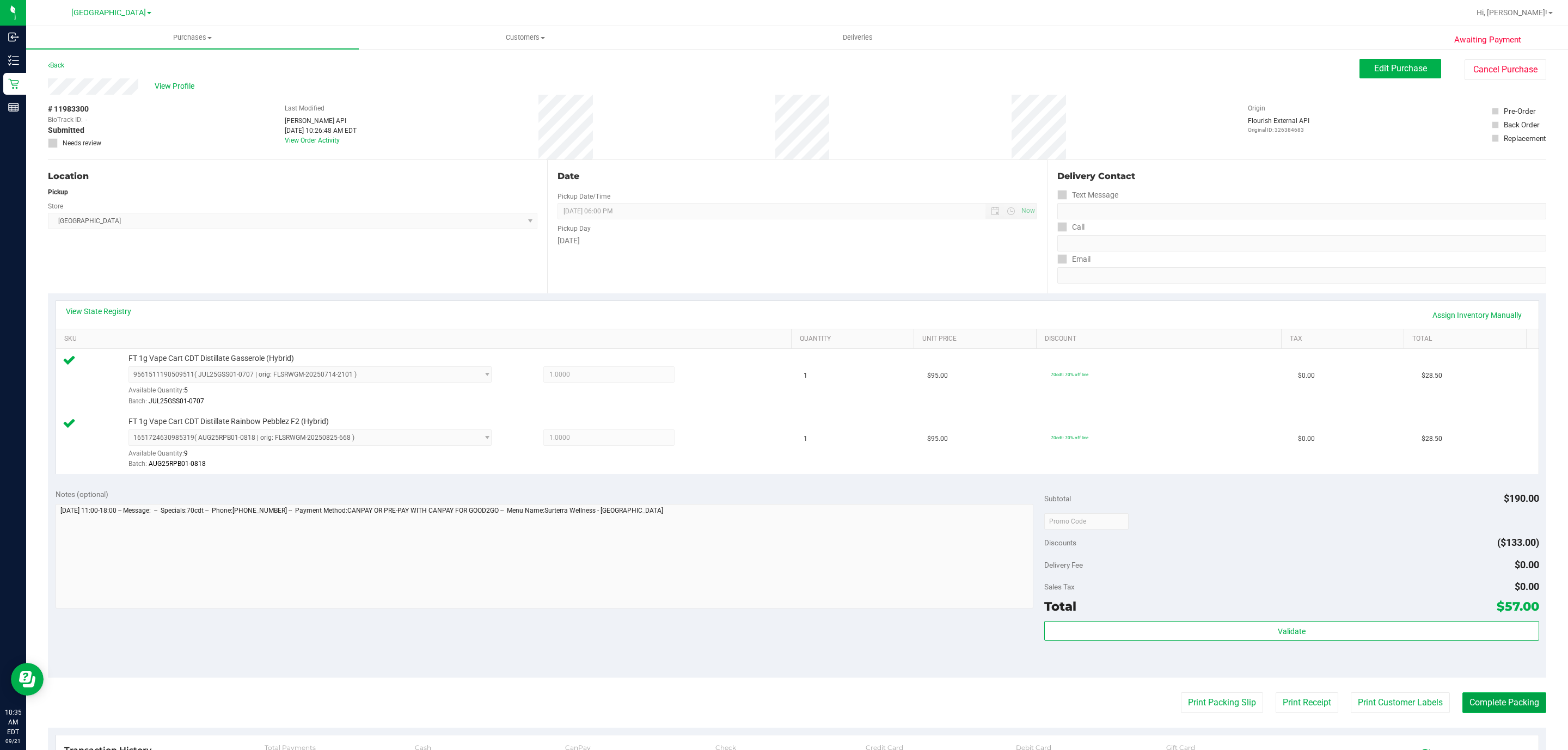
click at [1501, 699] on button "Complete Packing" at bounding box center [1504, 703] width 84 height 21
